Goal: Transaction & Acquisition: Purchase product/service

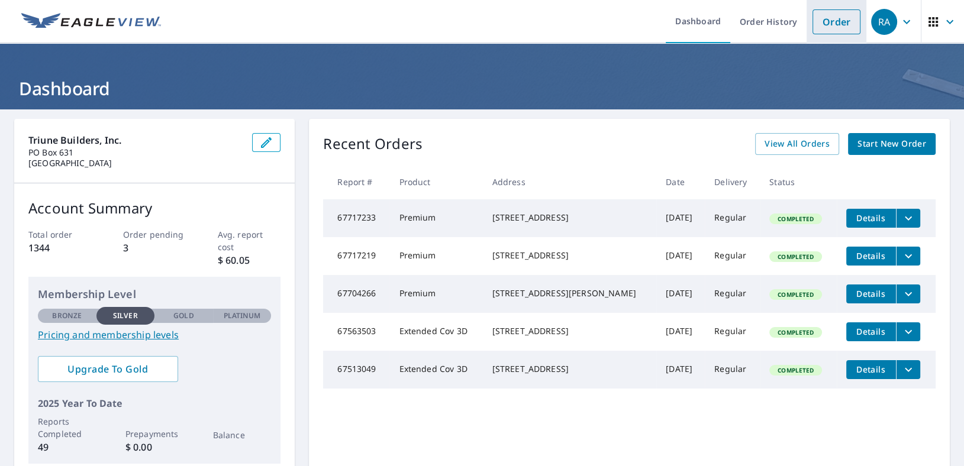
click at [827, 20] on link "Order" at bounding box center [836, 21] width 48 height 25
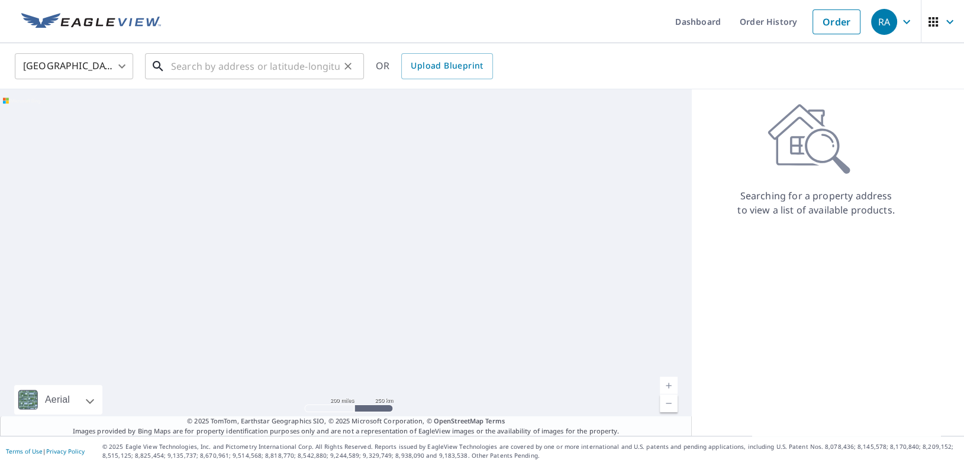
click at [195, 60] on input "text" at bounding box center [255, 66] width 169 height 33
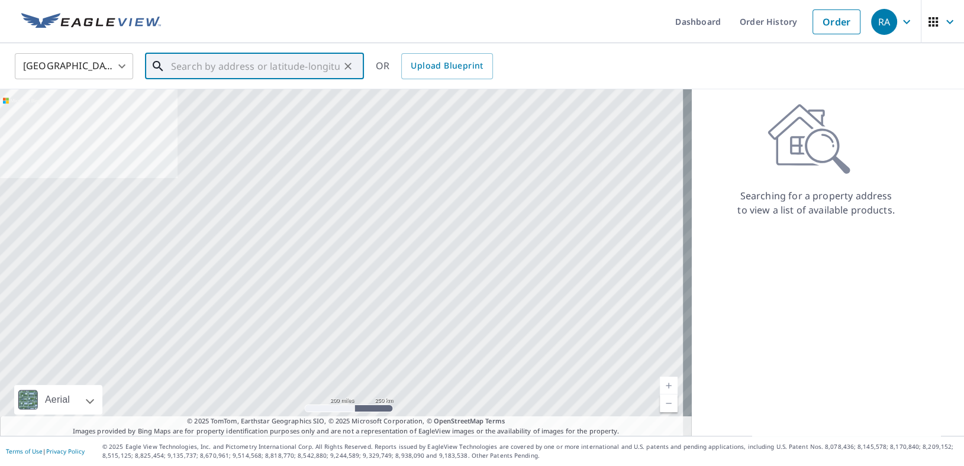
paste input "[STREET_ADDRESS][PERSON_NAME]"
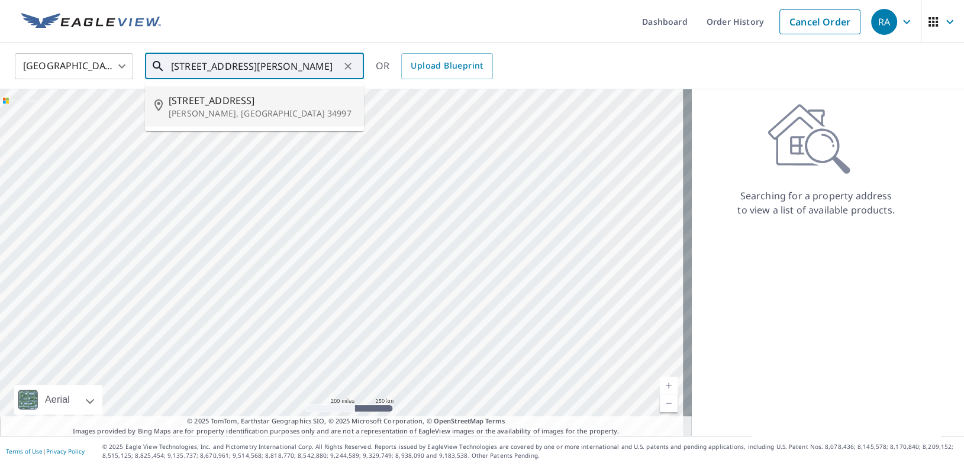
click at [296, 111] on p "[PERSON_NAME], [GEOGRAPHIC_DATA] 34997" at bounding box center [262, 114] width 186 height 12
type input "[STREET_ADDRESS][PERSON_NAME]"
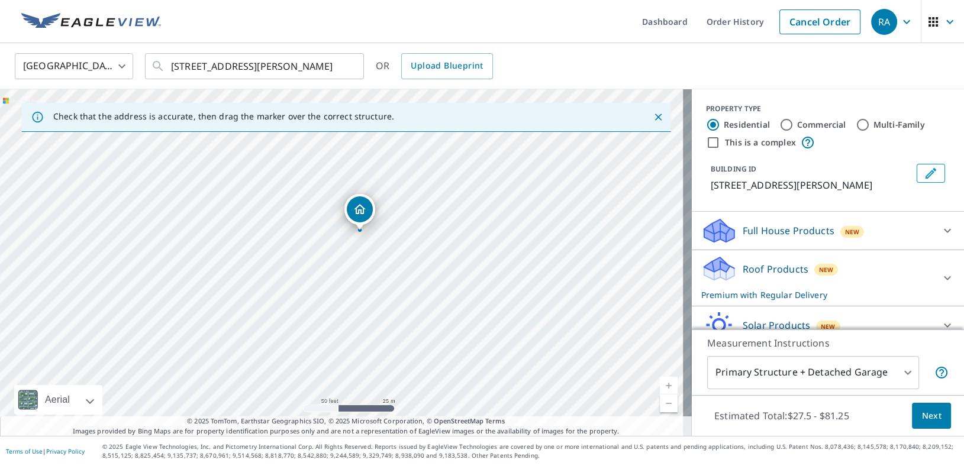
click at [921, 417] on span "Next" at bounding box center [931, 416] width 20 height 15
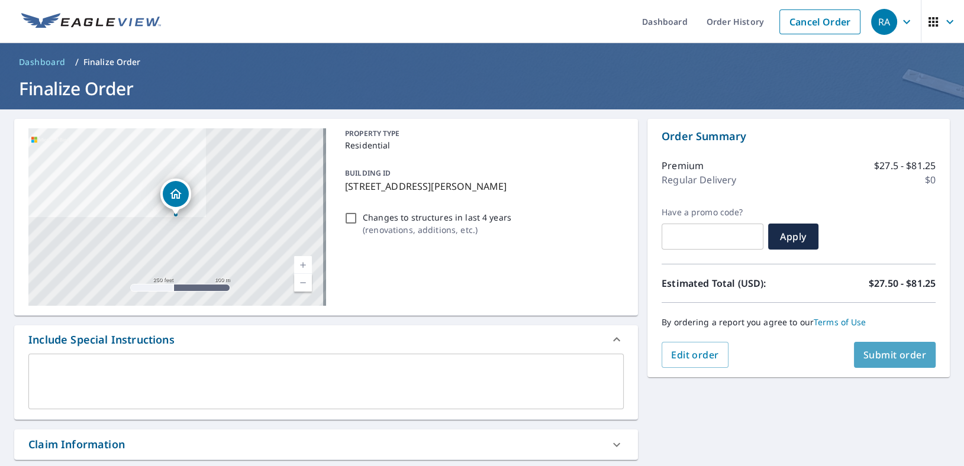
click at [900, 356] on span "Submit order" at bounding box center [894, 354] width 63 height 13
